Goal: Task Accomplishment & Management: Complete application form

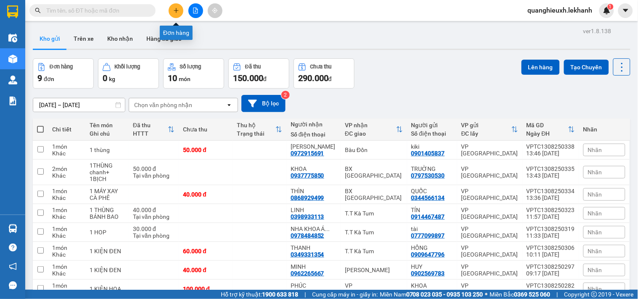
click at [177, 6] on button at bounding box center [176, 10] width 15 height 15
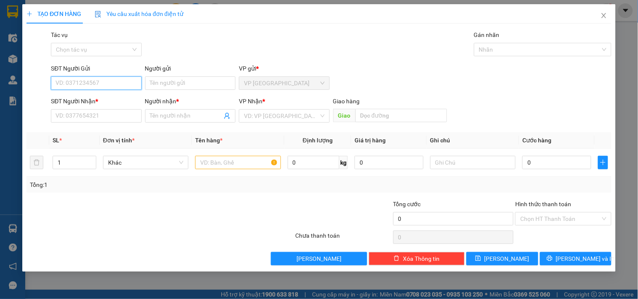
click at [124, 79] on input "SĐT Người Gửi" at bounding box center [96, 83] width 90 height 13
click at [111, 85] on input "SĐT Người Gửi" at bounding box center [96, 83] width 90 height 13
type input "0981141814"
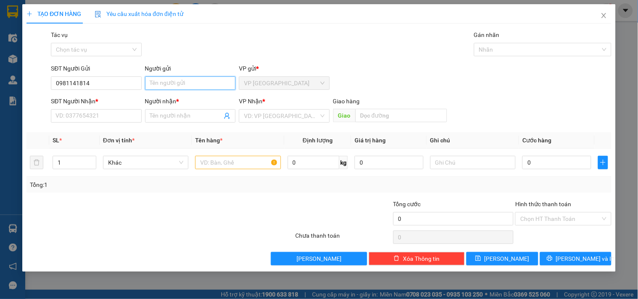
click at [172, 78] on input "Người gửi" at bounding box center [190, 83] width 90 height 13
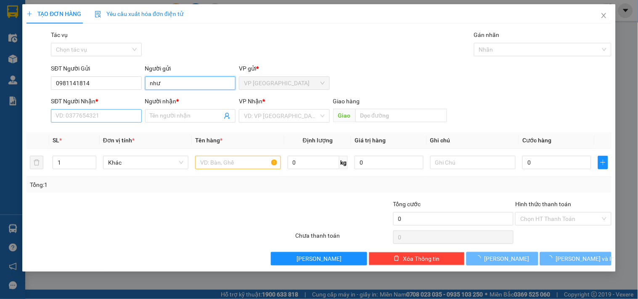
type input "như"
click at [82, 118] on input "SĐT Người Nhận *" at bounding box center [96, 115] width 90 height 13
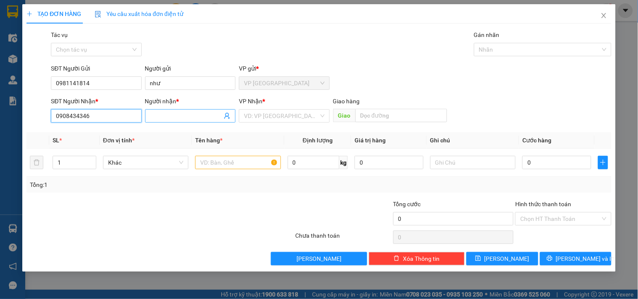
type input "0908434346"
click at [173, 116] on input "Người nhận *" at bounding box center [186, 115] width 72 height 9
type input "qui"
click at [262, 118] on input "search" at bounding box center [281, 116] width 74 height 13
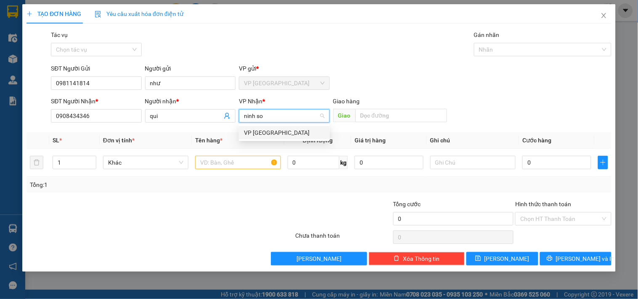
type input "ninh son"
click at [272, 131] on div "VP [GEOGRAPHIC_DATA]" at bounding box center [284, 132] width 81 height 9
click at [253, 159] on input "text" at bounding box center [237, 162] width 85 height 13
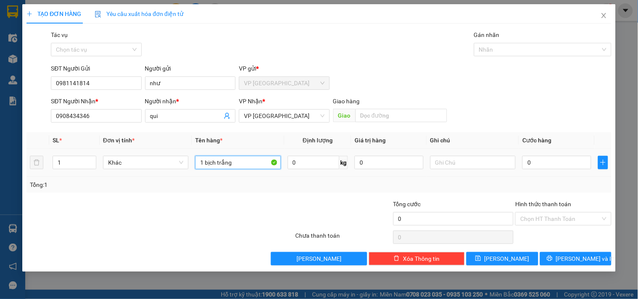
type input "1 bịch trắng"
click at [473, 156] on div at bounding box center [472, 162] width 85 height 17
click at [473, 161] on input "text" at bounding box center [472, 162] width 85 height 13
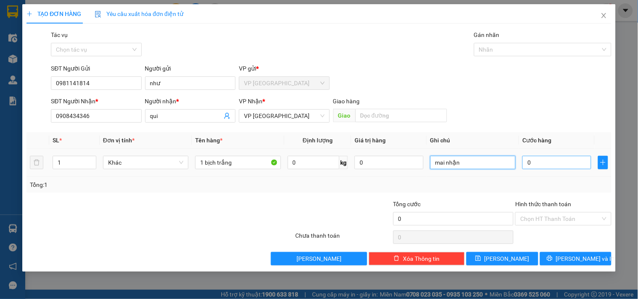
type input "mai nhận"
click at [547, 165] on input "0" at bounding box center [556, 162] width 69 height 13
type input "3"
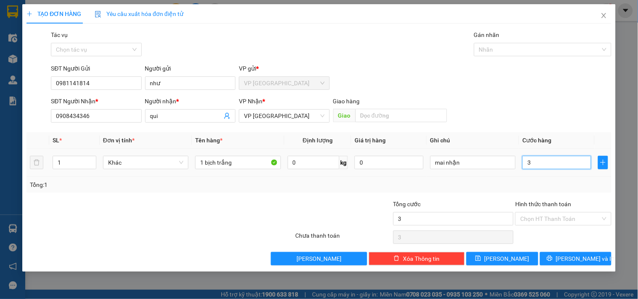
type input "30"
type input "300"
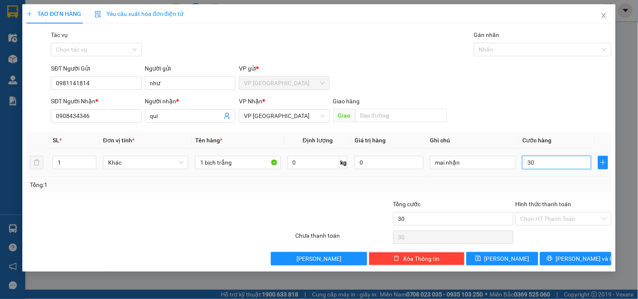
type input "300"
type input "3.000"
type input "30.000"
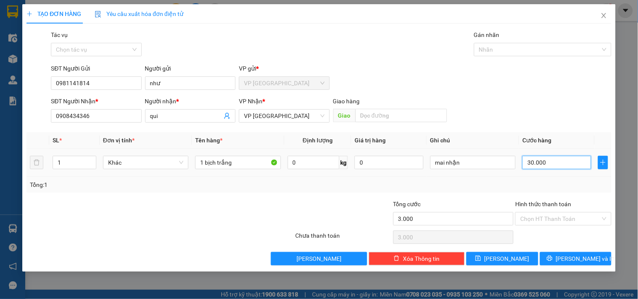
type input "30.000"
click at [576, 222] on input "Hình thức thanh toán" at bounding box center [560, 219] width 80 height 13
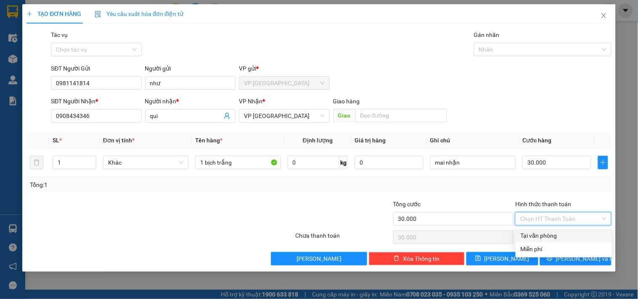
click at [574, 231] on div "Tại văn phòng" at bounding box center [563, 235] width 86 height 9
type input "0"
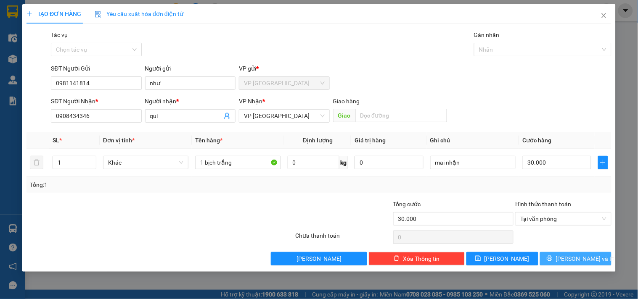
click at [584, 259] on span "[PERSON_NAME] và In" at bounding box center [585, 258] width 59 height 9
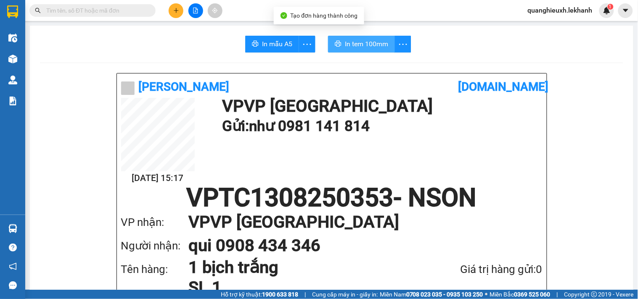
click at [378, 42] on span "In tem 100mm" at bounding box center [366, 44] width 43 height 11
click at [328, 36] on button "In tem 100mm" at bounding box center [361, 44] width 67 height 17
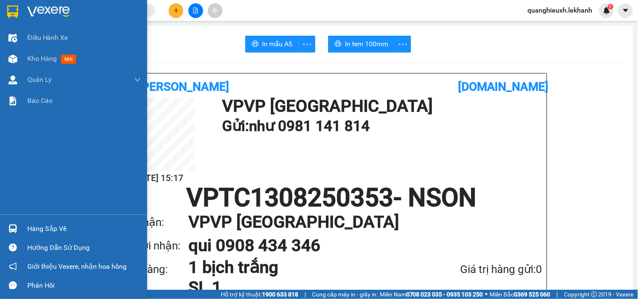
click at [72, 8] on div at bounding box center [84, 11] width 114 height 13
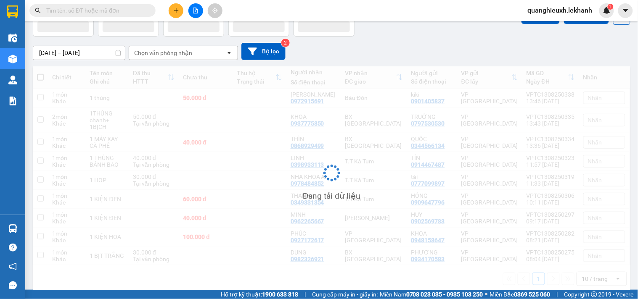
scroll to position [61, 0]
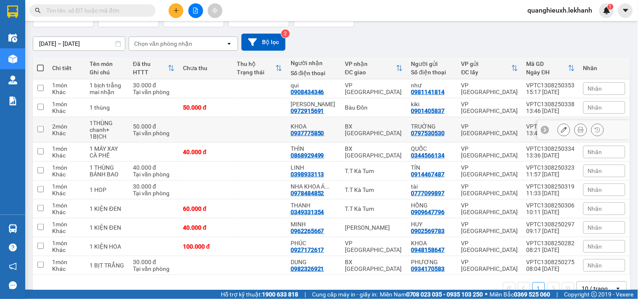
click at [319, 133] on div "0937775850" at bounding box center [308, 133] width 34 height 7
click at [578, 91] on icon at bounding box center [581, 89] width 6 height 6
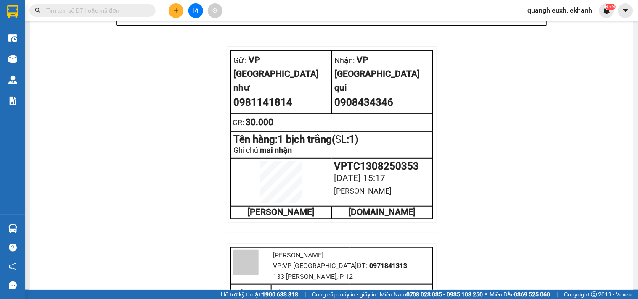
scroll to position [708, 0]
